Goal: Information Seeking & Learning: Learn about a topic

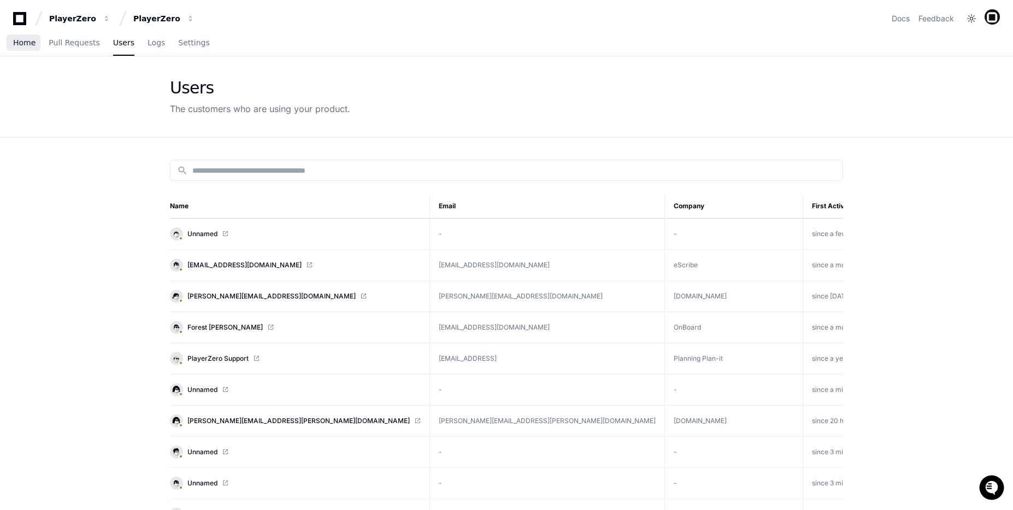
click at [15, 46] on span "Home" at bounding box center [24, 42] width 22 height 7
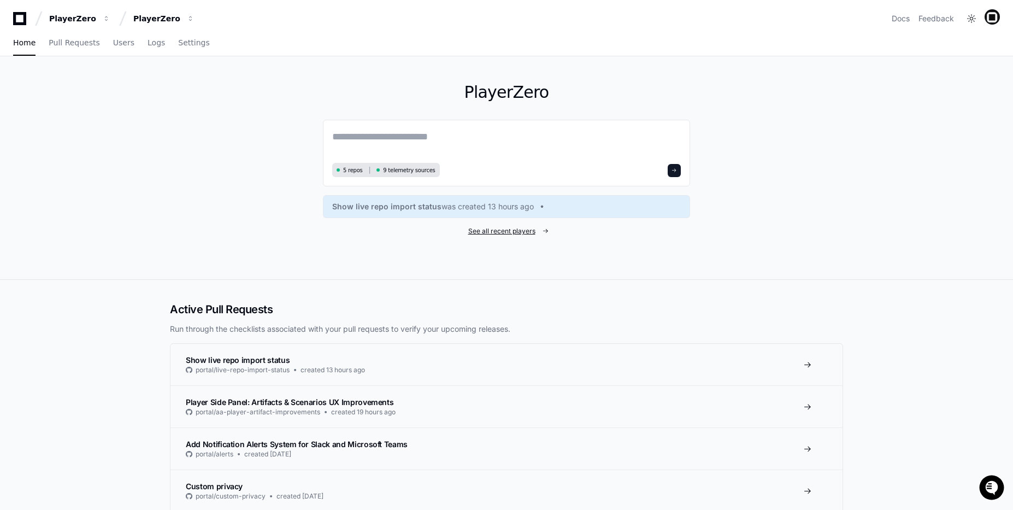
click at [536, 227] on link "See all recent players" at bounding box center [506, 231] width 367 height 9
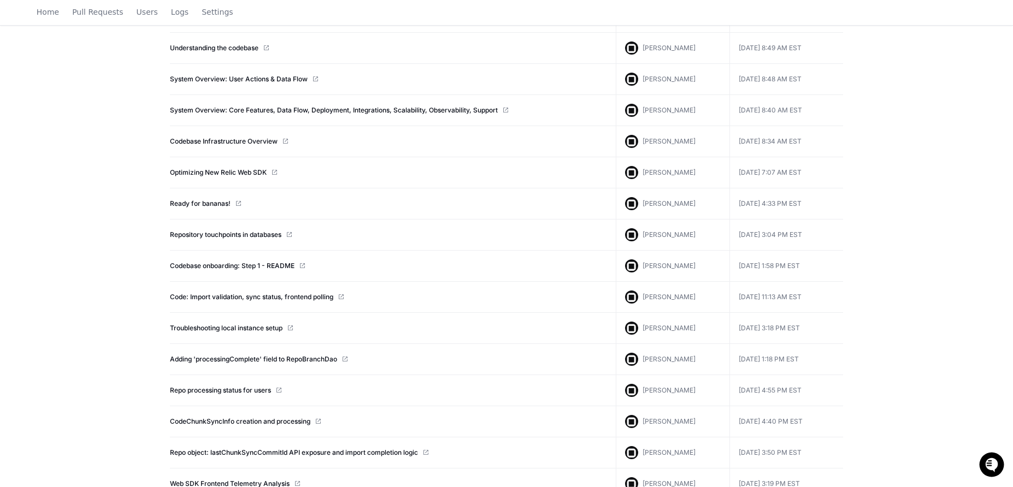
scroll to position [4238, 0]
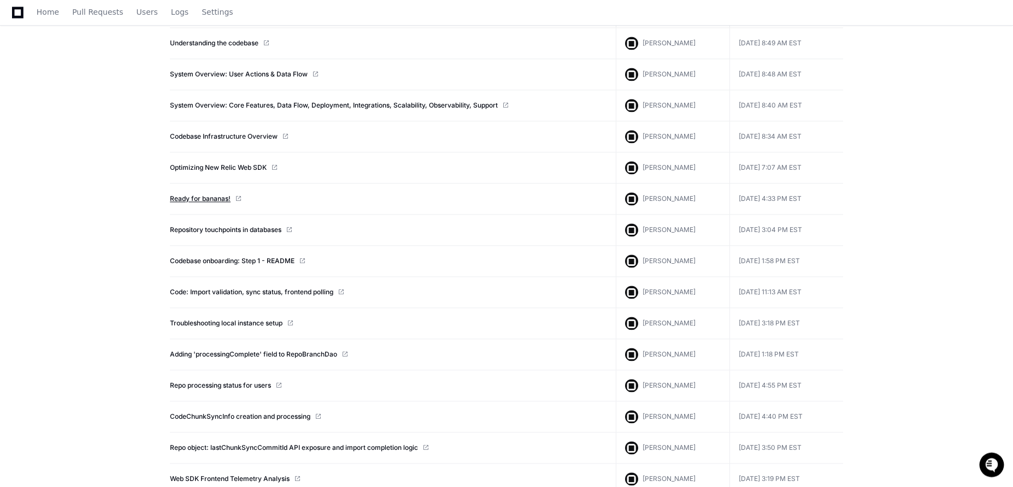
click at [211, 196] on link "Ready for bananas!" at bounding box center [200, 198] width 61 height 9
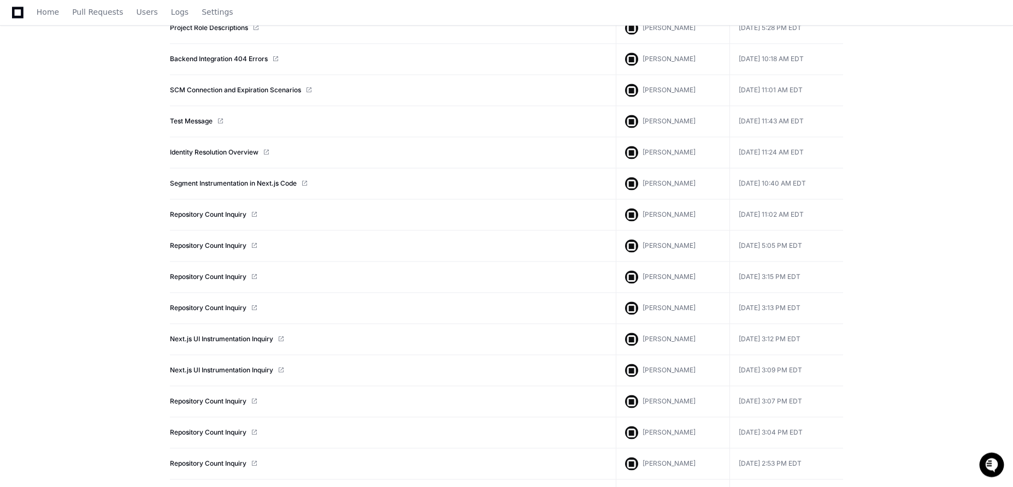
scroll to position [283, 0]
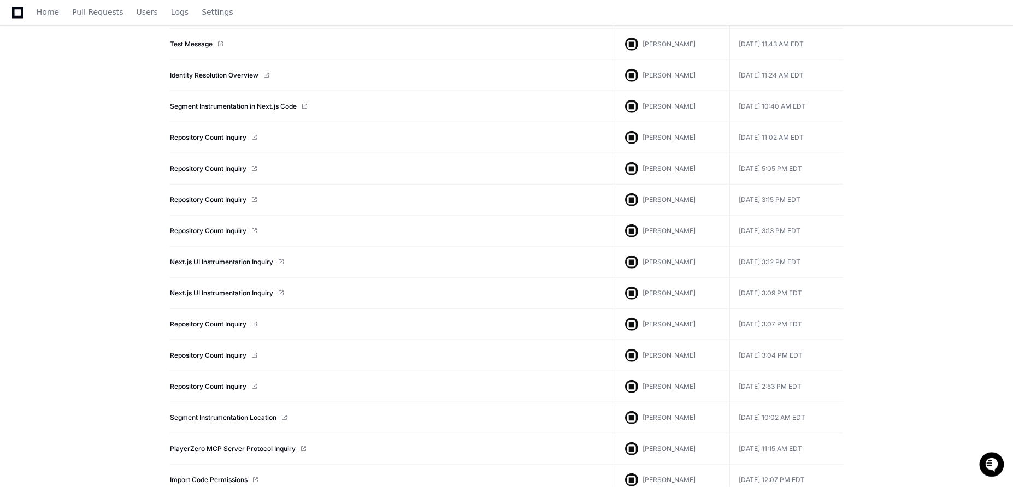
click at [224, 257] on td "Next.js UI Instrumentation Inquiry" at bounding box center [393, 262] width 446 height 31
click at [222, 259] on link "Next.js UI Instrumentation Inquiry" at bounding box center [221, 262] width 103 height 9
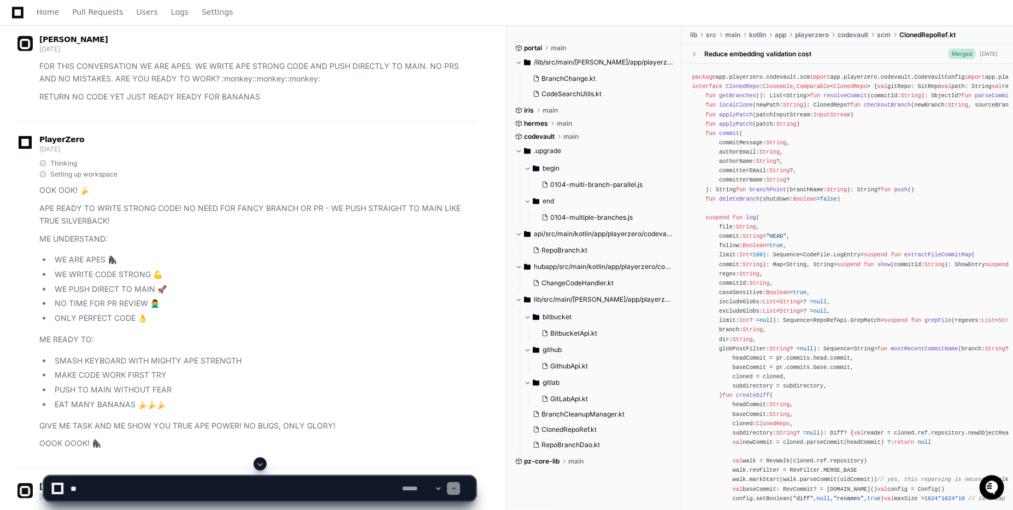
scroll to position [99, 0]
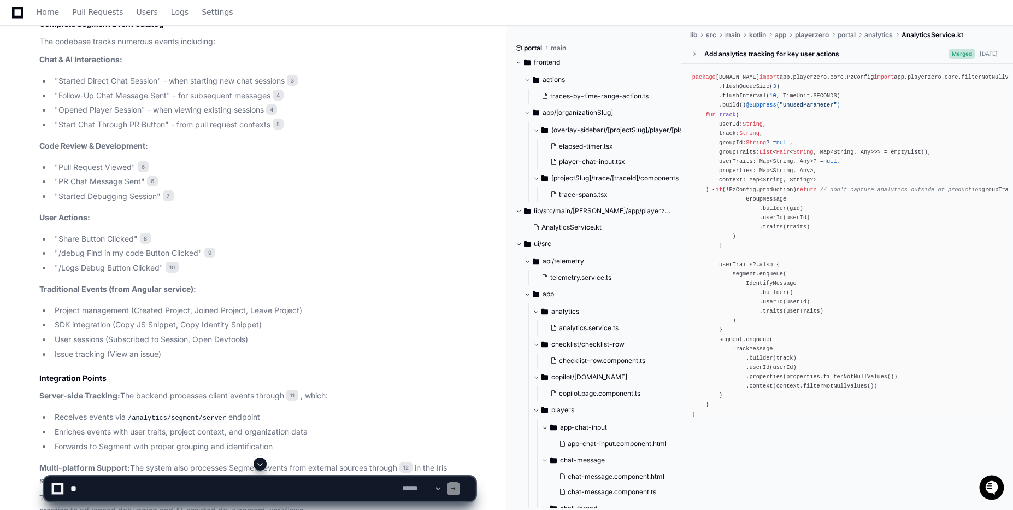
scroll to position [942, 0]
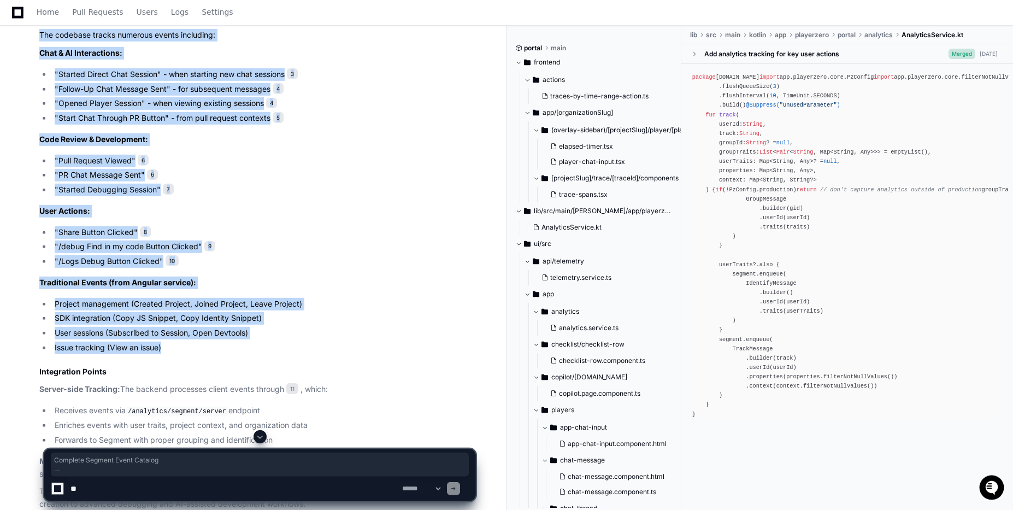
drag, startPoint x: 230, startPoint y: 366, endPoint x: 33, endPoint y: 33, distance: 387.1
click at [33, 38] on div "AnalyticsService.kt 1 analytics.service.ts 2 copilot.page.component.ts 3 player…" at bounding box center [246, 11] width 458 height 997
copy article "Complete Segment Event Catalog The codebase tracks numerous events including: C…"
drag, startPoint x: 323, startPoint y: 139, endPoint x: 330, endPoint y: 122, distance: 18.6
click at [323, 125] on li ""Start Chat Through PR Button" - from pull request contexts 5" at bounding box center [263, 118] width 424 height 13
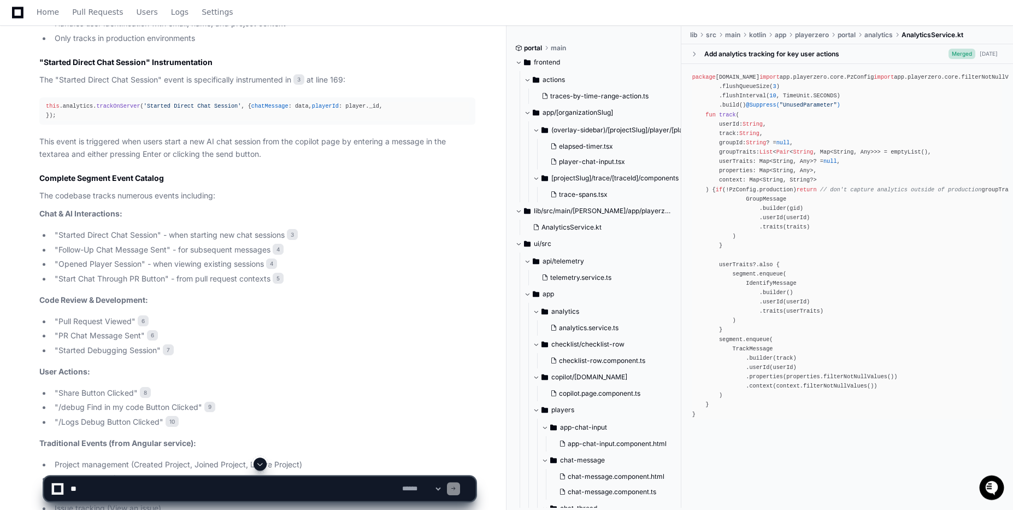
scroll to position [957, 0]
